Goal: Task Accomplishment & Management: Complete application form

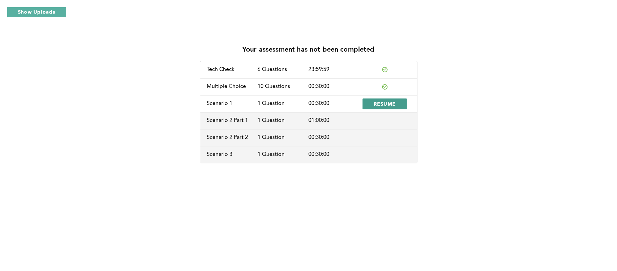
click at [384, 100] on span "RESUME" at bounding box center [385, 103] width 22 height 6
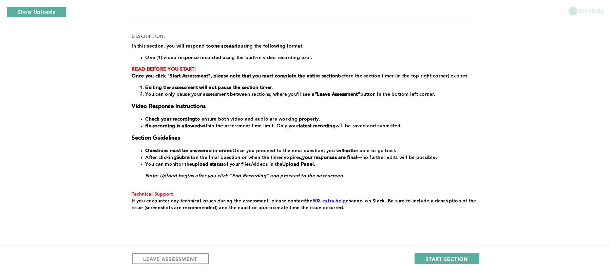
scroll to position [84, 0]
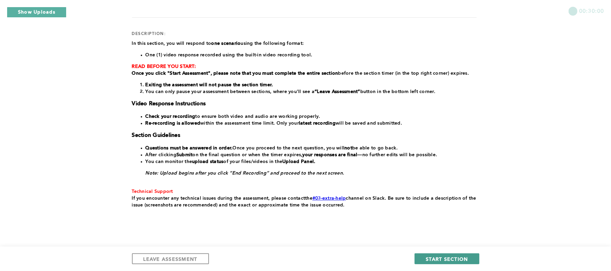
click at [437, 258] on span "START SECTION" at bounding box center [447, 258] width 42 height 6
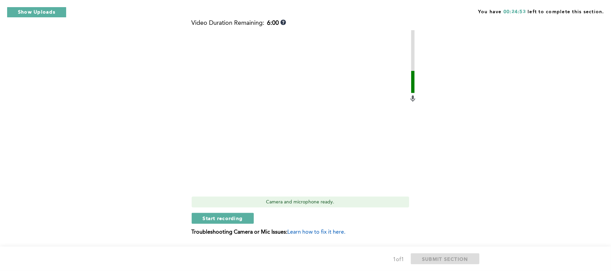
scroll to position [268, 0]
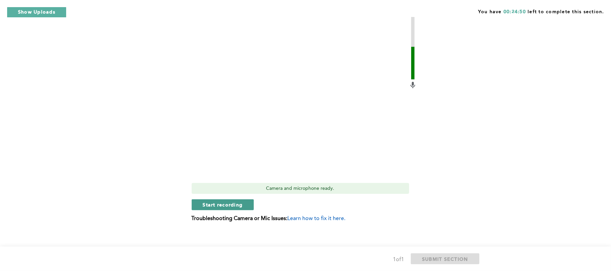
click at [220, 203] on span "Start recording" at bounding box center [223, 204] width 40 height 6
click at [213, 202] on span "Stop recording" at bounding box center [223, 204] width 40 height 6
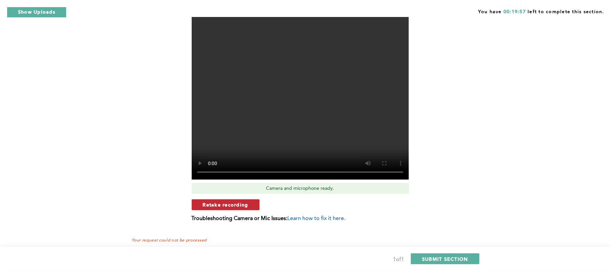
click at [213, 204] on span "Retake recording" at bounding box center [225, 204] width 45 height 6
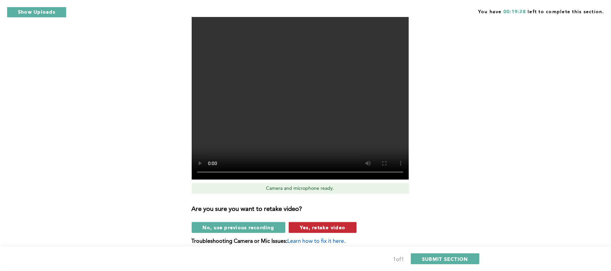
click at [334, 226] on span "Yes, retake video" at bounding box center [322, 227] width 45 height 6
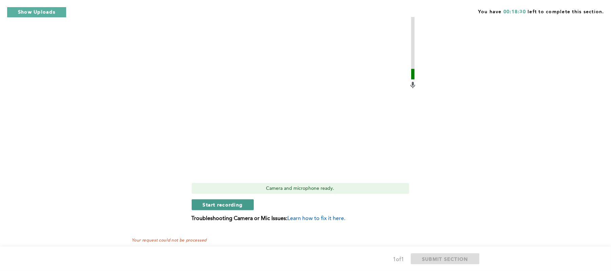
click at [223, 203] on span "Start recording" at bounding box center [223, 204] width 40 height 6
click at [228, 209] on button "Stop recording" at bounding box center [223, 204] width 62 height 11
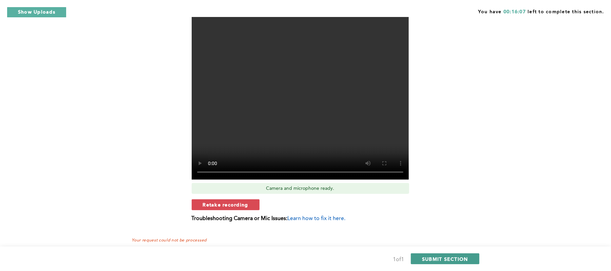
click at [440, 260] on span "SUBMIT SECTION" at bounding box center [445, 258] width 46 height 6
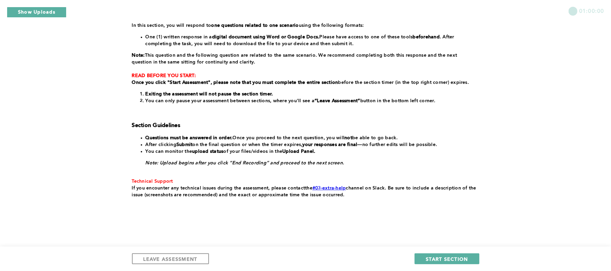
scroll to position [102, 0]
click at [438, 259] on span "START SECTION" at bounding box center [447, 258] width 42 height 6
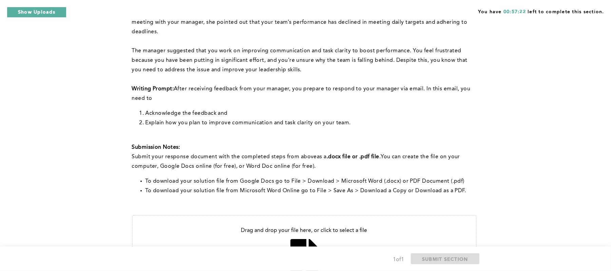
scroll to position [90, 0]
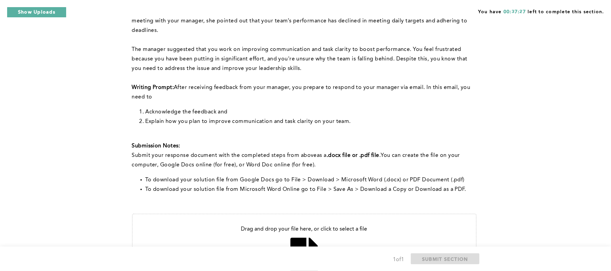
drag, startPoint x: 68, startPoint y: 82, endPoint x: 304, endPoint y: 102, distance: 236.8
click at [68, 82] on div "You have 00:37:27 left to complete this section. Q1 Note: You will answer two q…" at bounding box center [305, 128] width 611 height 437
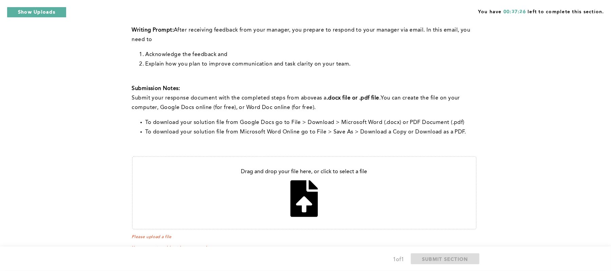
scroll to position [165, 0]
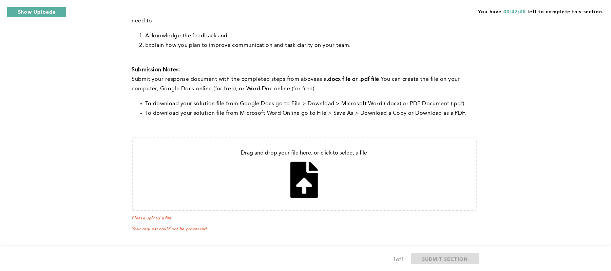
click at [301, 172] on input "file" at bounding box center [304, 174] width 343 height 72
type input "C:\fakepath\Untitled document (1).docx"
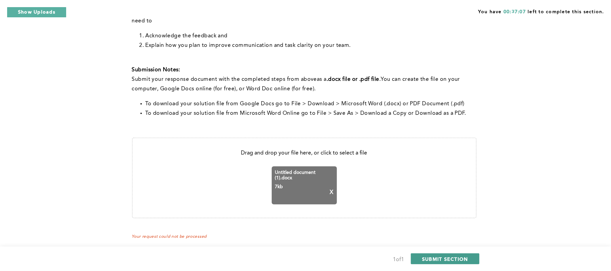
click at [445, 260] on span "SUBMIT SECTION" at bounding box center [445, 258] width 46 height 6
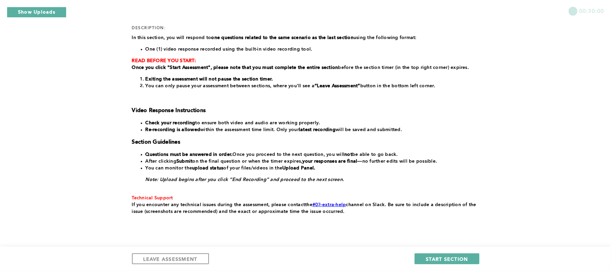
scroll to position [106, 0]
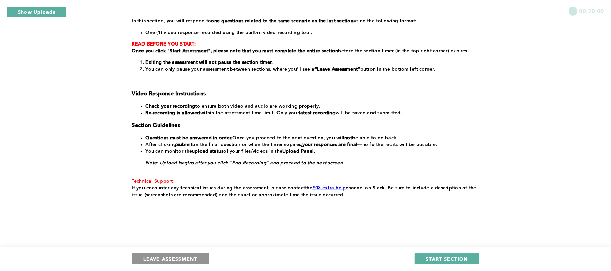
click at [175, 260] on span "LEAVE ASSESSMENT" at bounding box center [170, 258] width 54 height 6
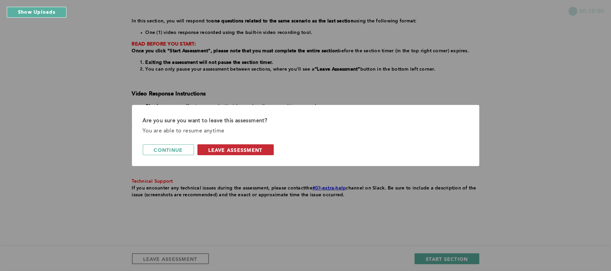
click at [240, 147] on span "leave assessment" at bounding box center [236, 149] width 54 height 6
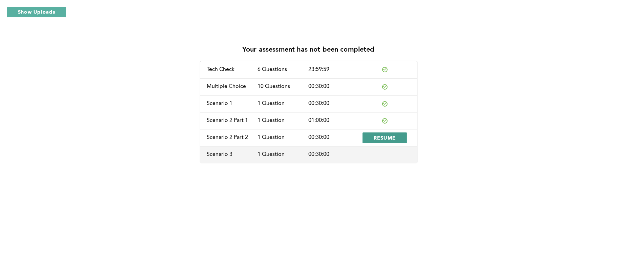
click at [386, 139] on span "RESUME" at bounding box center [385, 137] width 22 height 6
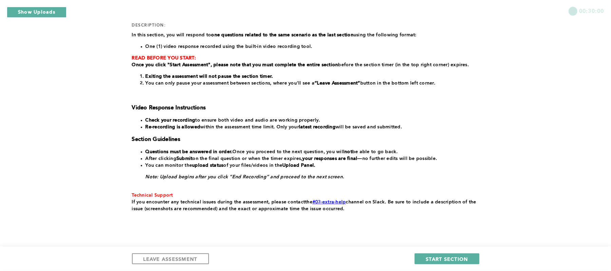
scroll to position [106, 0]
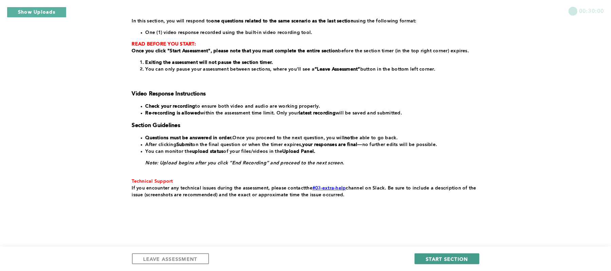
click at [438, 257] on span "START SECTION" at bounding box center [447, 258] width 42 height 6
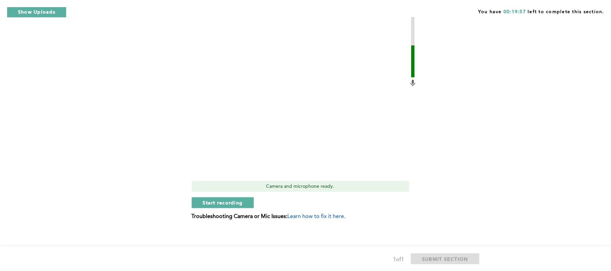
scroll to position [320, 0]
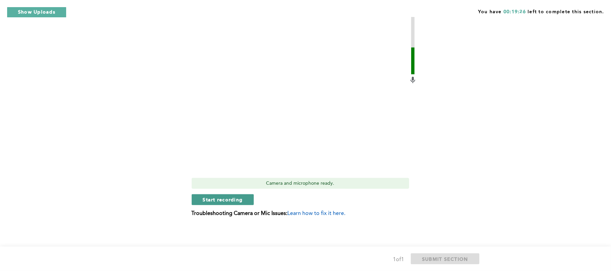
click at [218, 199] on span "Start recording" at bounding box center [223, 199] width 40 height 6
click at [218, 199] on span "Stop recording" at bounding box center [223, 199] width 40 height 6
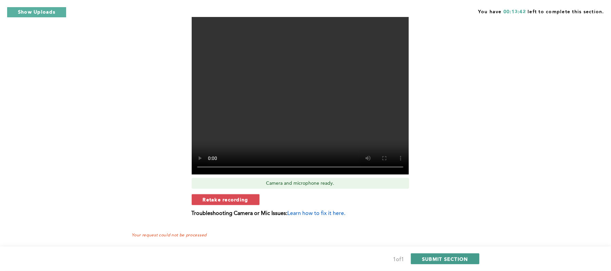
click at [440, 259] on span "SUBMIT SECTION" at bounding box center [445, 258] width 46 height 6
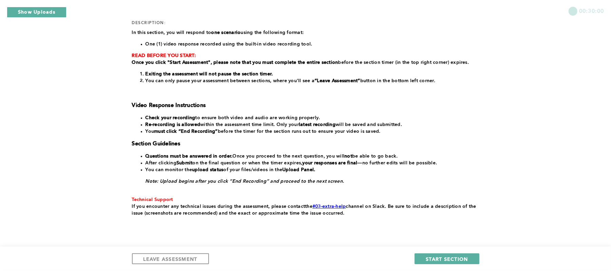
scroll to position [113, 0]
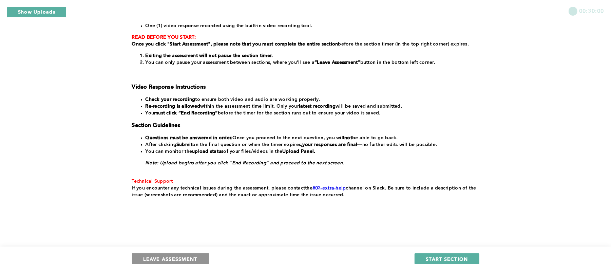
click at [160, 255] on span "LEAVE ASSESSMENT" at bounding box center [170, 258] width 54 height 6
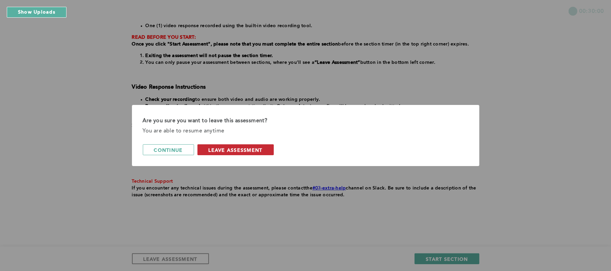
click at [243, 148] on span "leave assessment" at bounding box center [236, 149] width 54 height 6
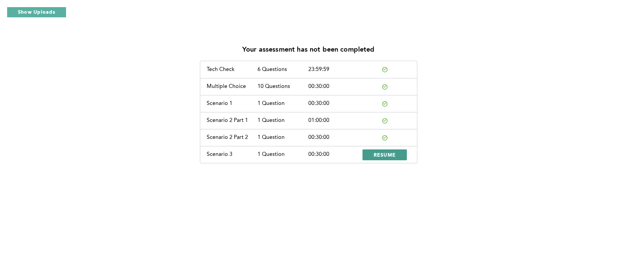
click at [380, 153] on span "RESUME" at bounding box center [385, 154] width 22 height 6
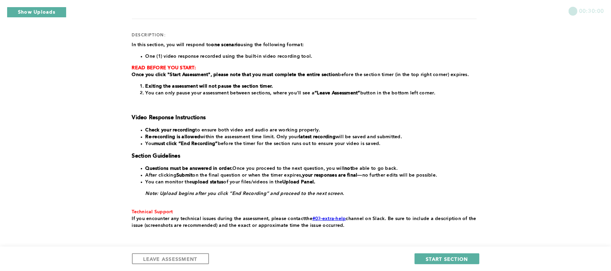
scroll to position [113, 0]
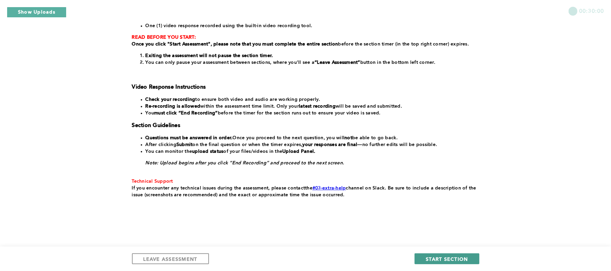
click at [437, 256] on span "START SECTION" at bounding box center [447, 258] width 42 height 6
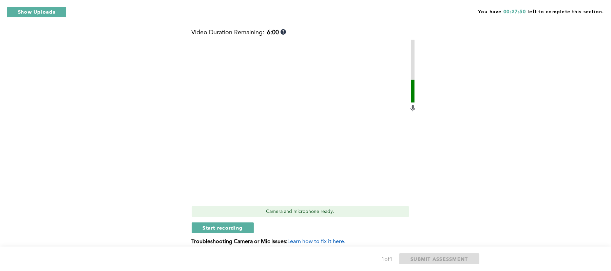
scroll to position [170, 0]
click at [218, 223] on span "Start recording" at bounding box center [223, 226] width 40 height 6
click at [215, 223] on span "Stop recording" at bounding box center [223, 226] width 40 height 6
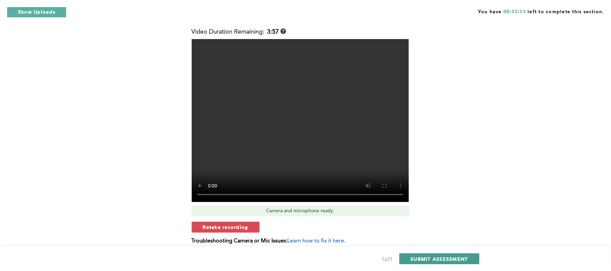
click at [440, 258] on span "SUBMIT ASSESSMENT" at bounding box center [438, 258] width 57 height 6
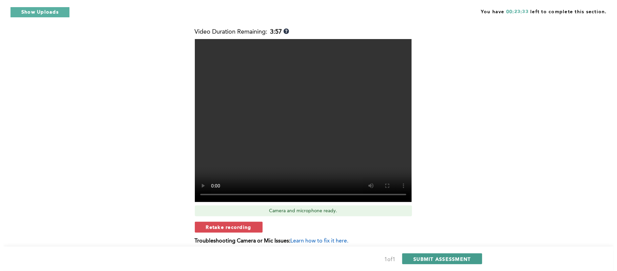
scroll to position [0, 0]
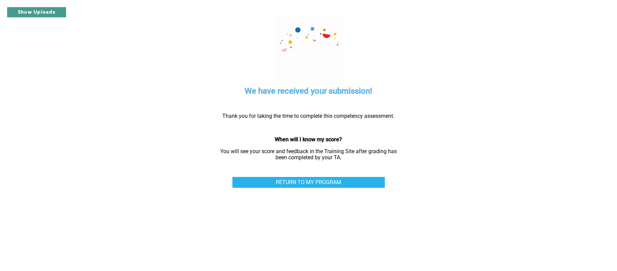
click at [33, 12] on button "Show Uploads" at bounding box center [37, 12] width 60 height 11
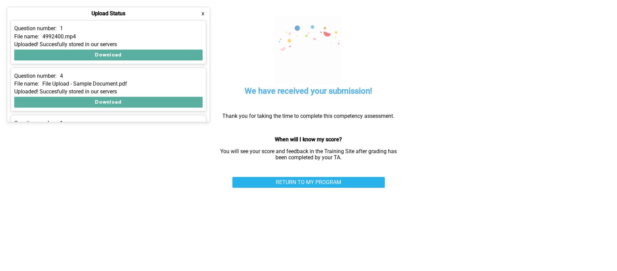
click at [205, 13] on button "x" at bounding box center [203, 13] width 7 height 7
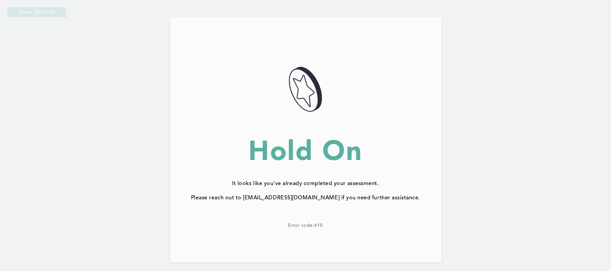
scroll to position [52, 0]
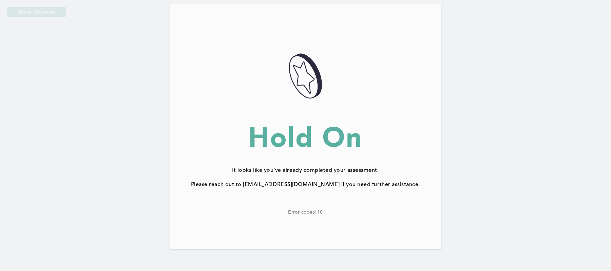
drag, startPoint x: 442, startPoint y: 99, endPoint x: 380, endPoint y: 41, distance: 85.2
drag, startPoint x: 380, startPoint y: 41, endPoint x: 317, endPoint y: 16, distance: 67.4
drag, startPoint x: 317, startPoint y: 16, endPoint x: 547, endPoint y: 58, distance: 232.9
click at [547, 58] on div "057AD4DE-3A83-4F67-BF04-CCFE452D1238@1.5x Hold On It looks like you've already …" at bounding box center [305, 118] width 611 height 305
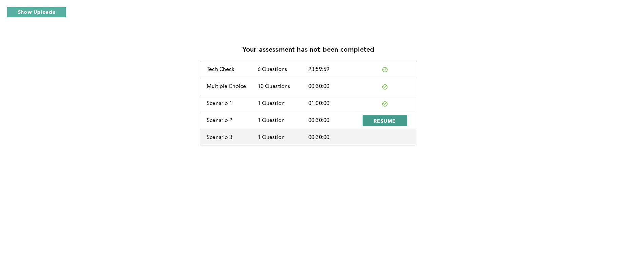
click at [383, 123] on span "RESUME" at bounding box center [385, 120] width 22 height 6
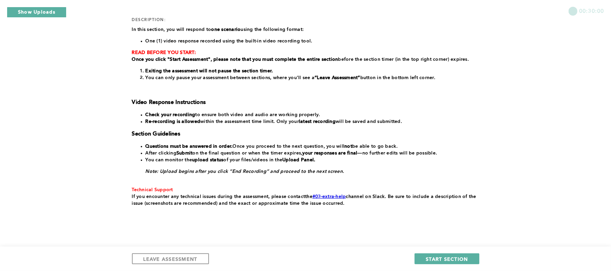
scroll to position [106, 0]
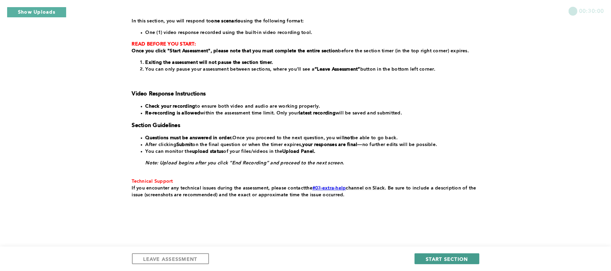
click at [437, 258] on span "START SECTION" at bounding box center [447, 258] width 42 height 6
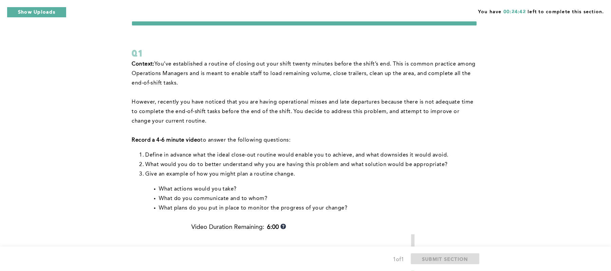
scroll to position [15, 0]
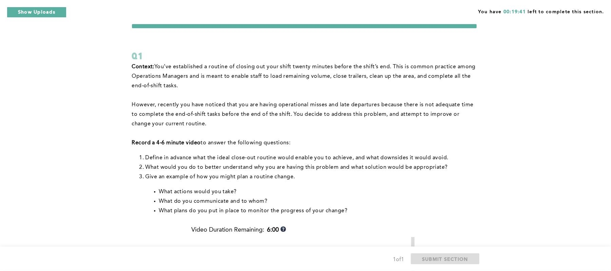
click at [466, 55] on div "Q1" at bounding box center [304, 56] width 344 height 12
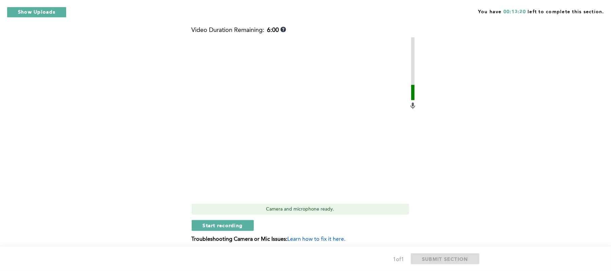
scroll to position [216, 0]
click at [210, 225] on span "Start recording" at bounding box center [223, 224] width 40 height 6
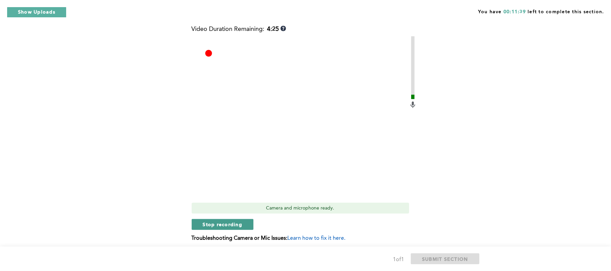
click at [223, 225] on span "Stop recording" at bounding box center [223, 224] width 40 height 6
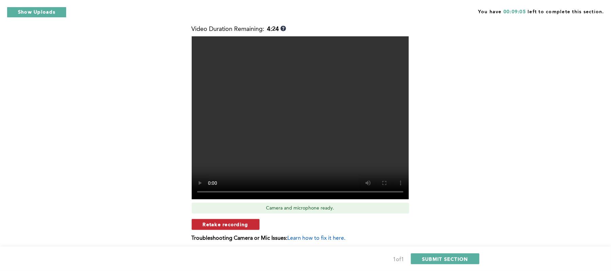
click at [229, 224] on span "Retake recording" at bounding box center [225, 224] width 45 height 6
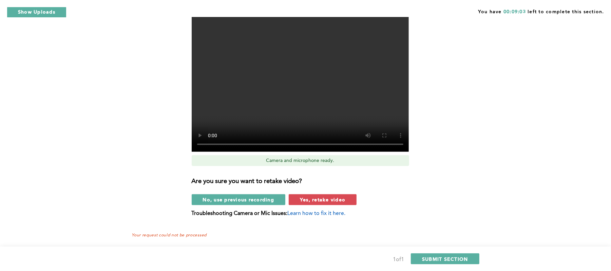
scroll to position [269, 0]
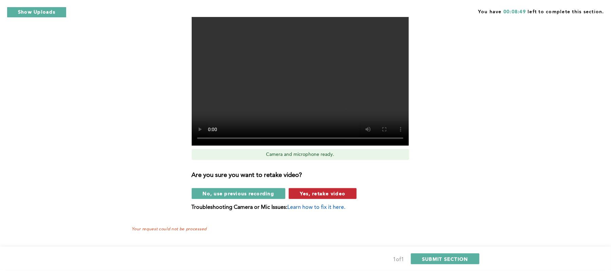
click at [320, 193] on span "Yes, retake video" at bounding box center [322, 193] width 45 height 6
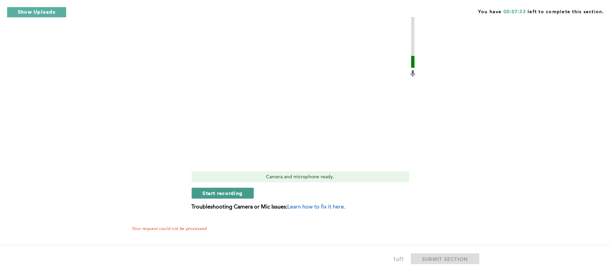
click at [221, 192] on span "Start recording" at bounding box center [223, 193] width 40 height 6
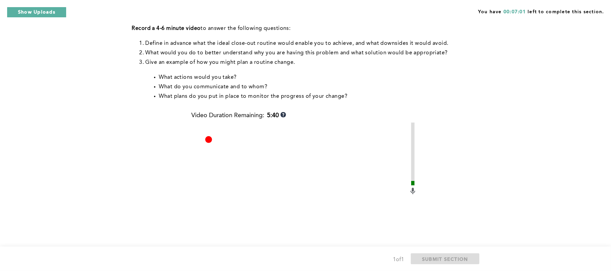
scroll to position [157, 0]
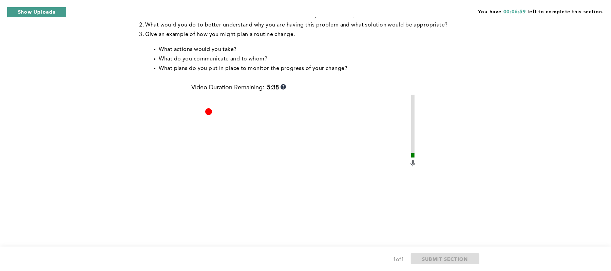
click at [20, 14] on button "Show Uploads" at bounding box center [37, 12] width 60 height 11
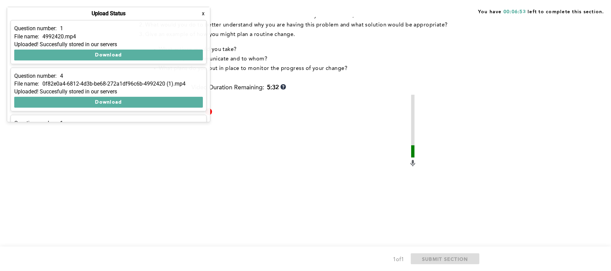
click at [562, 163] on div "You have 00:06:53 left to complete this section. Q1 Context: You’ve established…" at bounding box center [305, 102] width 611 height 518
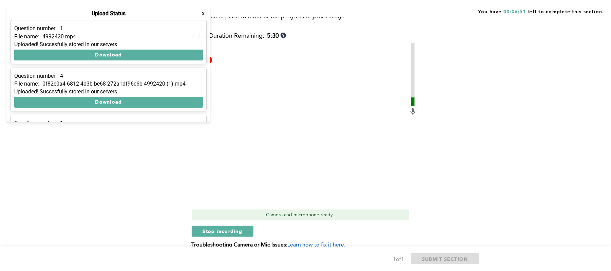
scroll to position [247, 0]
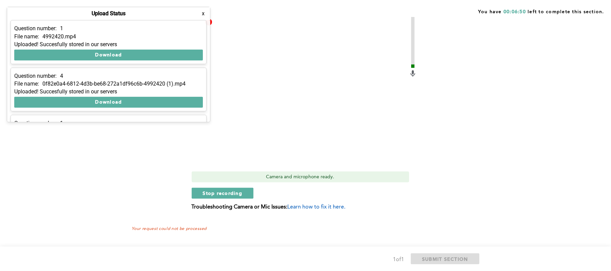
click at [509, 170] on div "You have 00:06:50 left to complete this section. Q1 Context: You’ve established…" at bounding box center [305, 12] width 611 height 518
click at [203, 13] on button "x" at bounding box center [203, 13] width 7 height 7
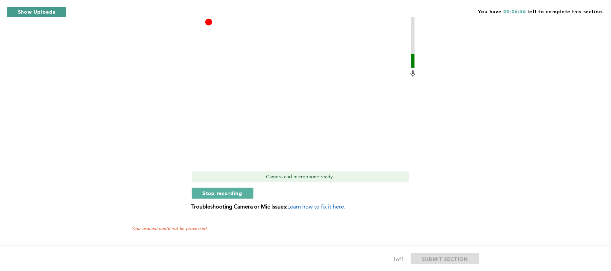
click at [37, 13] on button "Show Uploads" at bounding box center [37, 12] width 60 height 11
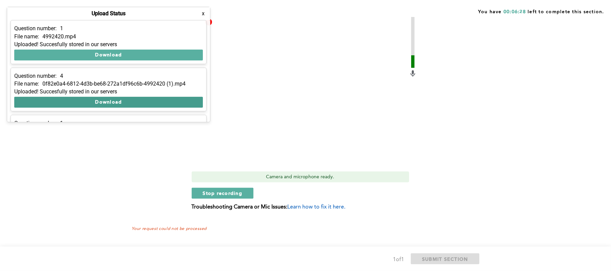
click at [102, 101] on button "Download" at bounding box center [108, 102] width 189 height 11
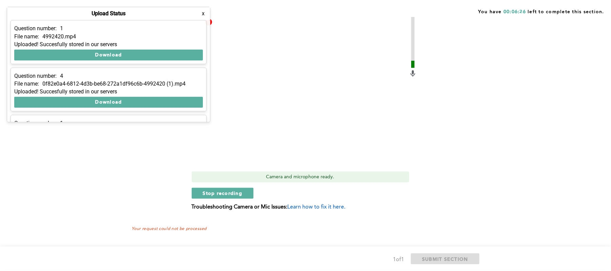
click at [204, 12] on button "x" at bounding box center [203, 13] width 7 height 7
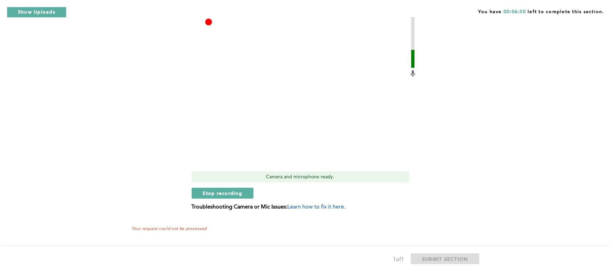
click at [474, 267] on div "1 of 1 SUBMIT SECTION" at bounding box center [305, 258] width 611 height 24
click at [213, 190] on span "Stop recording" at bounding box center [223, 193] width 40 height 6
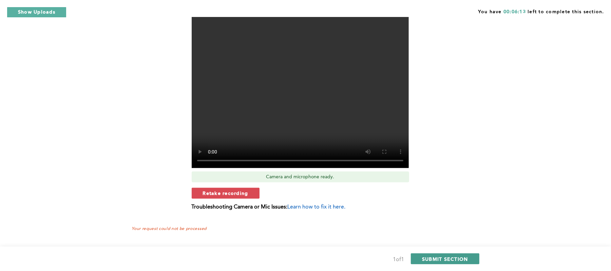
click at [445, 258] on span "SUBMIT SECTION" at bounding box center [445, 258] width 46 height 6
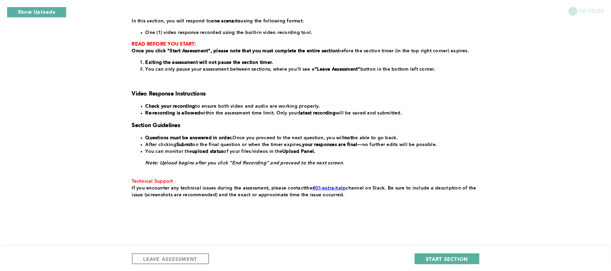
scroll to position [90, 0]
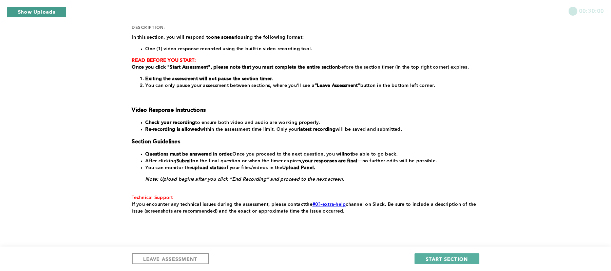
click at [23, 11] on button "Show Uploads" at bounding box center [37, 12] width 60 height 11
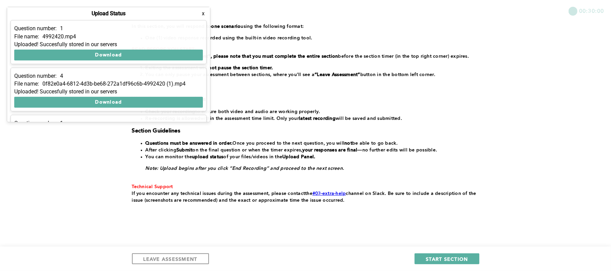
scroll to position [106, 0]
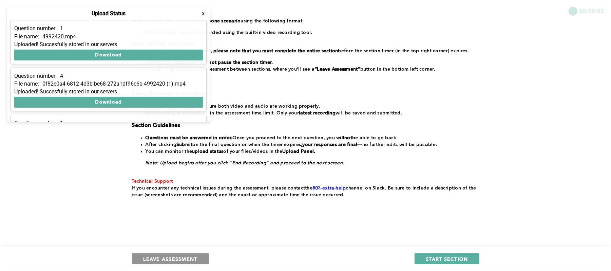
click at [150, 256] on span "LEAVE ASSESSMENT" at bounding box center [170, 258] width 54 height 6
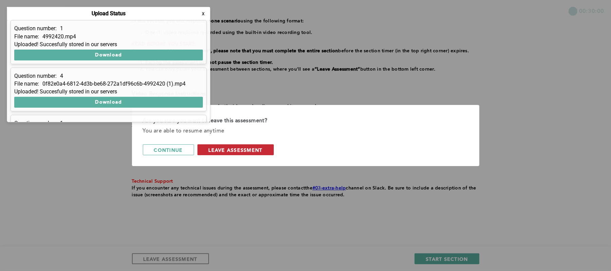
click at [247, 149] on span "leave assessment" at bounding box center [236, 149] width 54 height 6
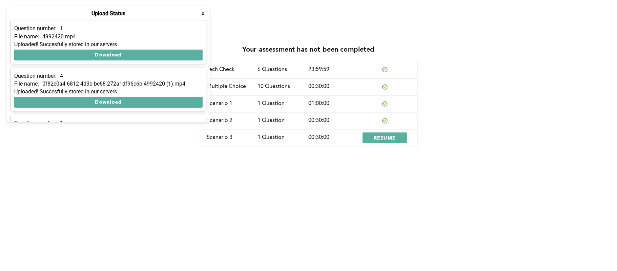
click at [201, 17] on button "x" at bounding box center [203, 13] width 7 height 7
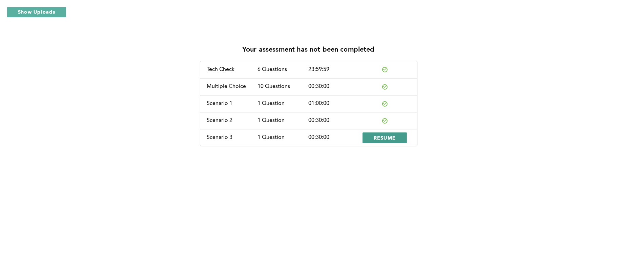
click at [380, 137] on span "RESUME" at bounding box center [385, 137] width 22 height 6
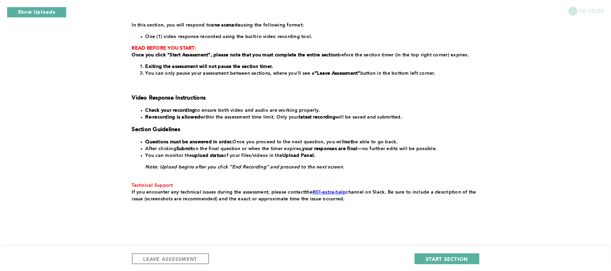
scroll to position [106, 0]
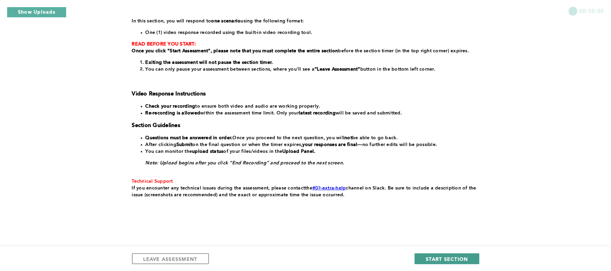
click at [439, 257] on span "START SECTION" at bounding box center [447, 258] width 42 height 6
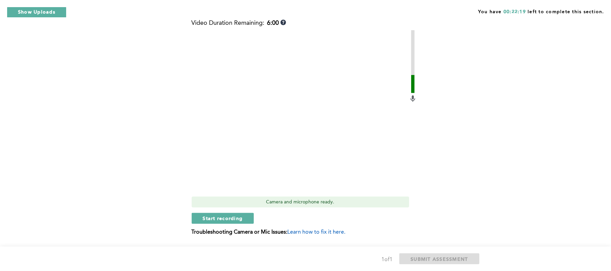
scroll to position [193, 0]
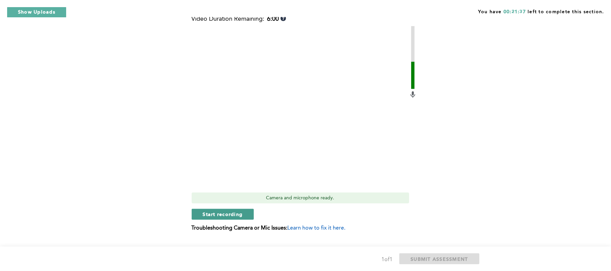
click at [211, 214] on span "Start recording" at bounding box center [223, 214] width 40 height 6
click at [225, 212] on span "Stop recording" at bounding box center [223, 214] width 40 height 6
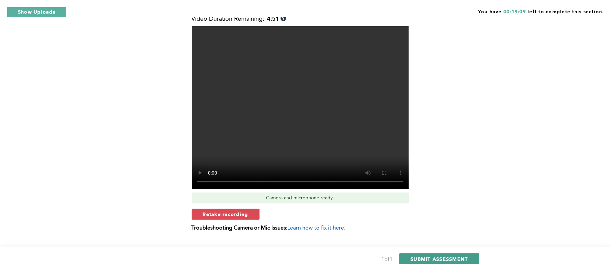
click at [440, 259] on span "SUBMIT ASSESSMENT" at bounding box center [438, 258] width 57 height 6
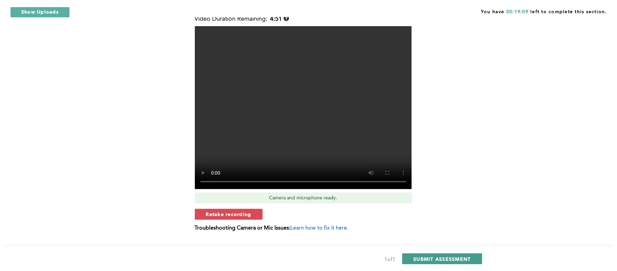
scroll to position [0, 0]
